Goal: Go to known website: Go to known website

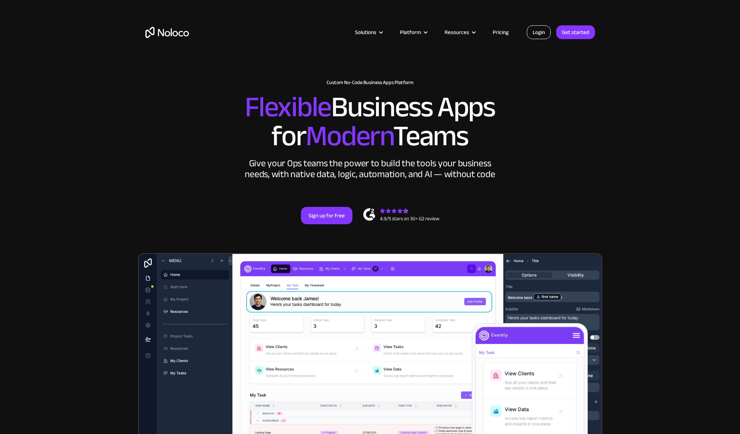
click at [545, 30] on link "Login" at bounding box center [539, 32] width 24 height 14
click at [540, 29] on link "Login" at bounding box center [539, 32] width 24 height 14
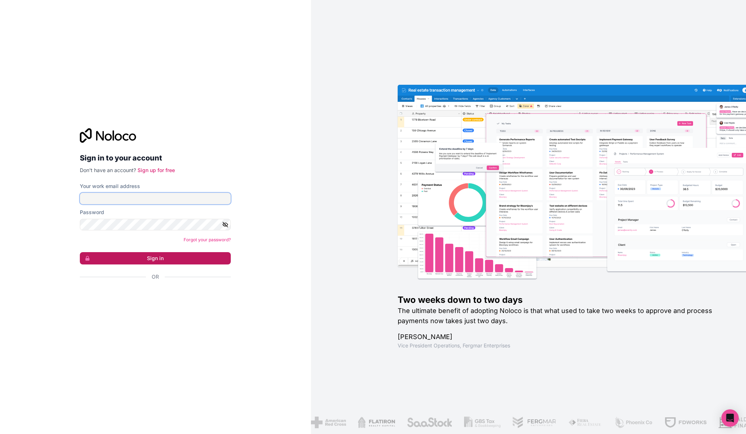
type input "fleet@strpower.group"
click at [178, 257] on button "Sign in" at bounding box center [155, 258] width 151 height 12
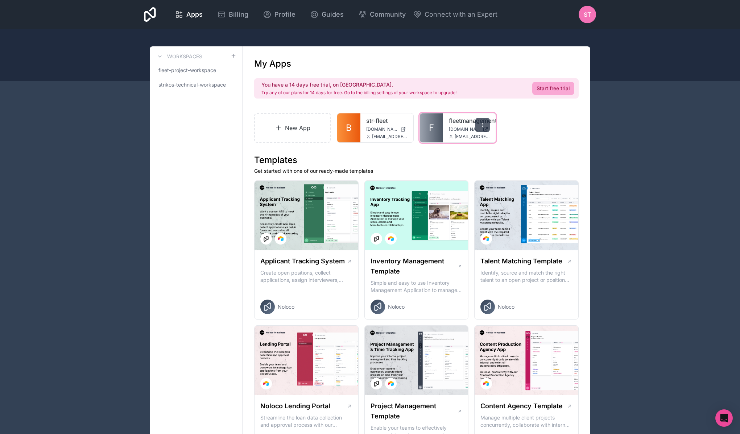
click at [481, 123] on icon at bounding box center [483, 125] width 6 height 6
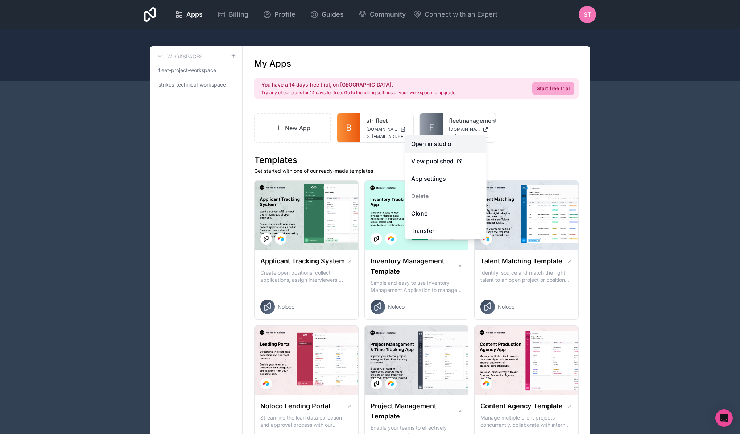
click at [448, 144] on link "Open in studio" at bounding box center [445, 143] width 81 height 17
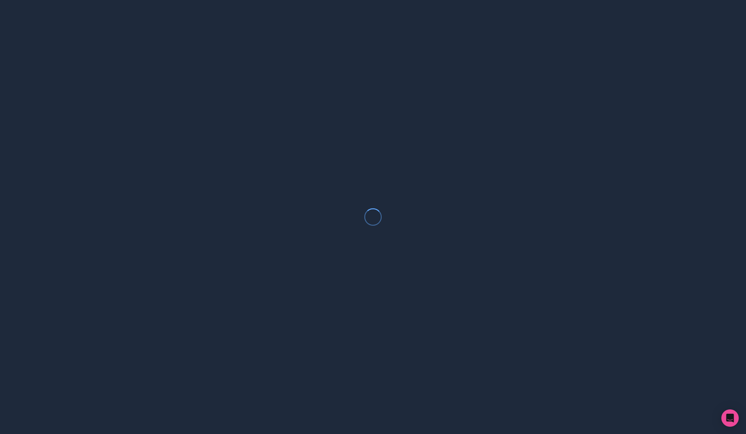
click at [525, 128] on div at bounding box center [373, 217] width 746 height 434
